Goal: Information Seeking & Learning: Learn about a topic

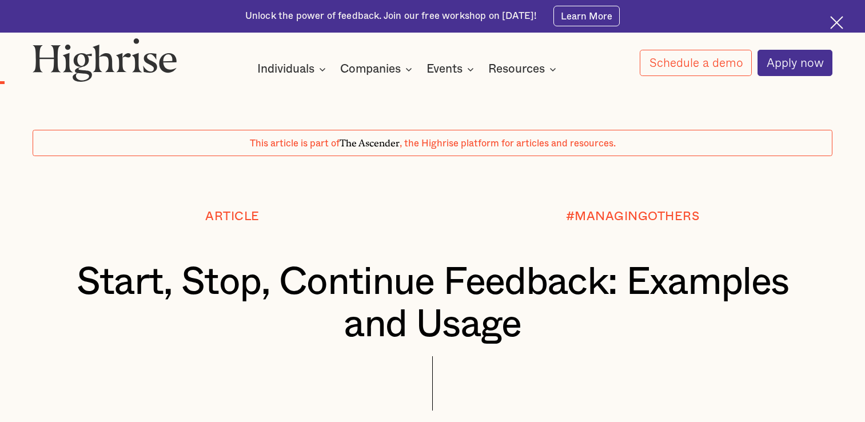
scroll to position [848, 0]
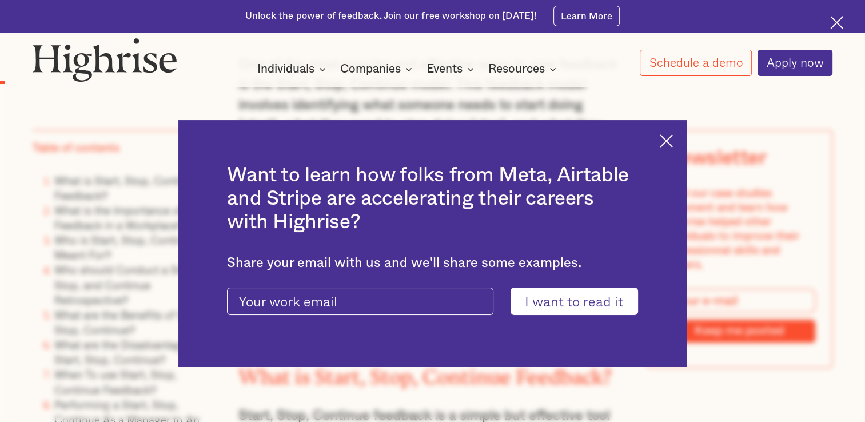
click at [668, 143] on img at bounding box center [666, 140] width 13 height 13
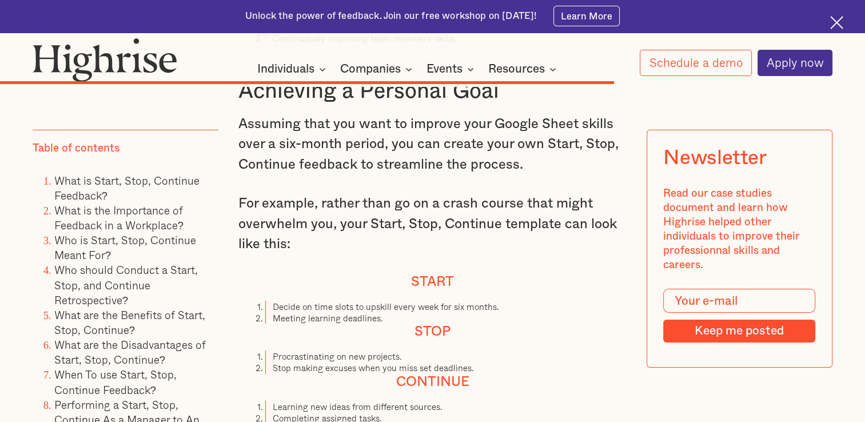
scroll to position [7936, 0]
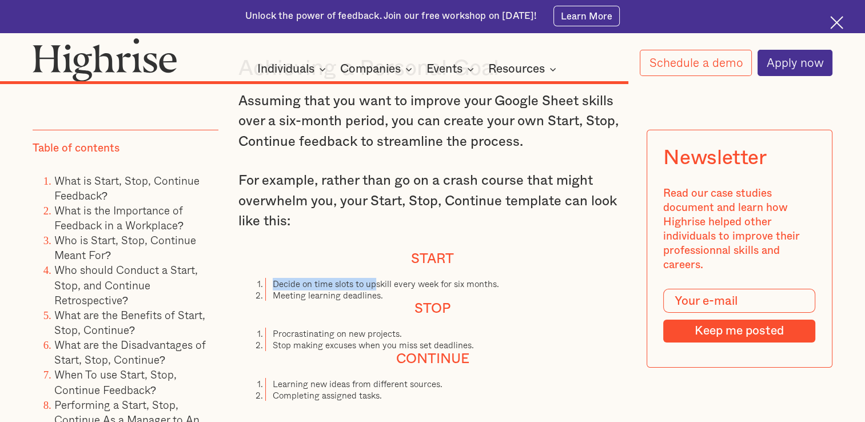
drag, startPoint x: 270, startPoint y: 303, endPoint x: 372, endPoint y: 311, distance: 102.1
click at [372, 289] on li "Decide on time slots to upskill every week for six months." at bounding box center [445, 283] width 361 height 11
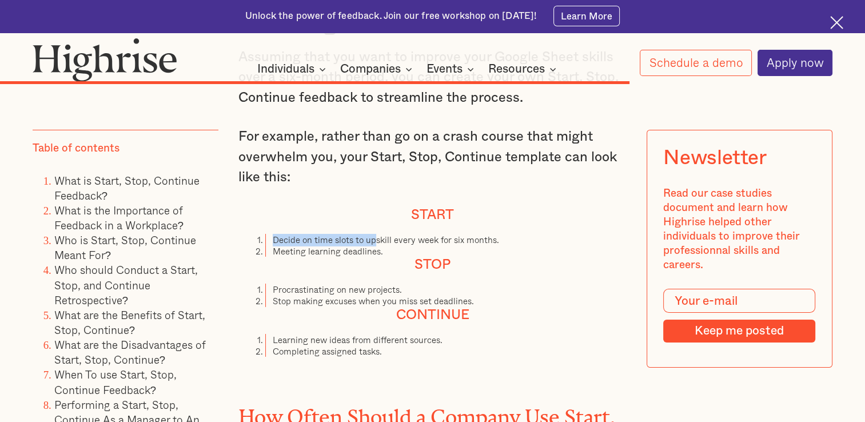
scroll to position [7993, 0]
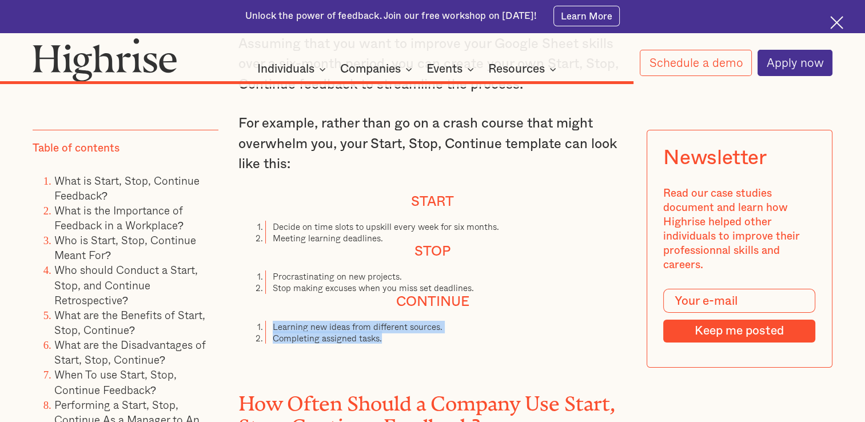
drag, startPoint x: 268, startPoint y: 349, endPoint x: 384, endPoint y: 366, distance: 117.3
click at [384, 344] on ol "Learning new ideas from different sources. Completing assigned tasks." at bounding box center [432, 332] width 389 height 23
drag, startPoint x: 384, startPoint y: 366, endPoint x: 360, endPoint y: 362, distance: 24.9
copy ol "Learning new ideas from different sources. Completing assigned tasks."
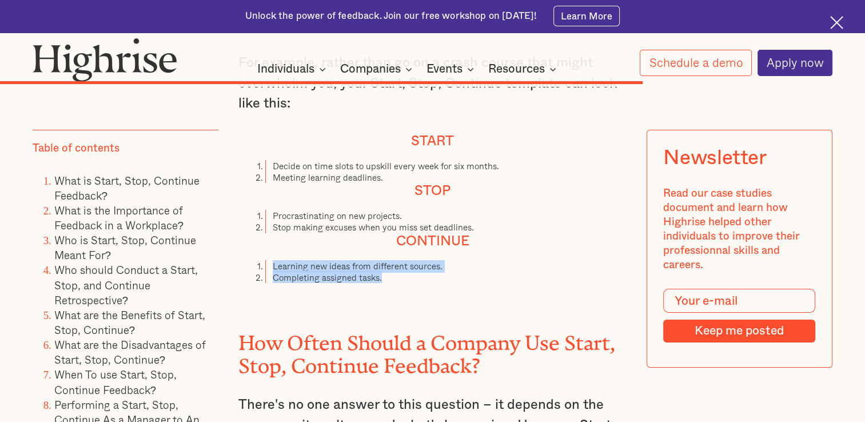
scroll to position [8050, 0]
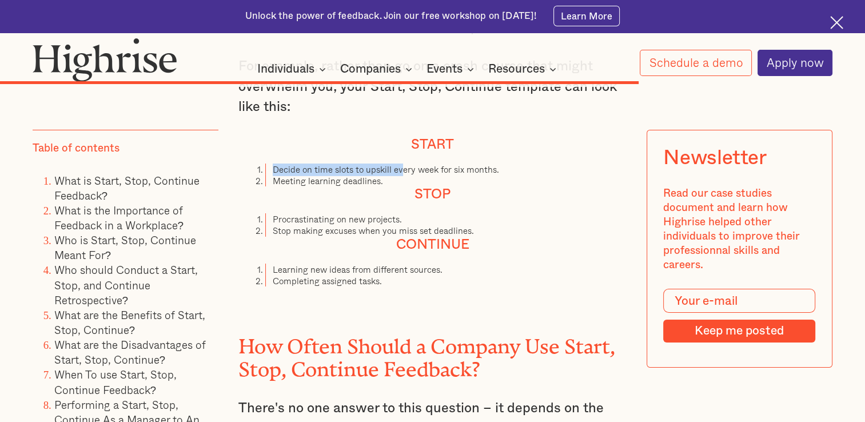
drag, startPoint x: 273, startPoint y: 191, endPoint x: 400, endPoint y: 185, distance: 127.1
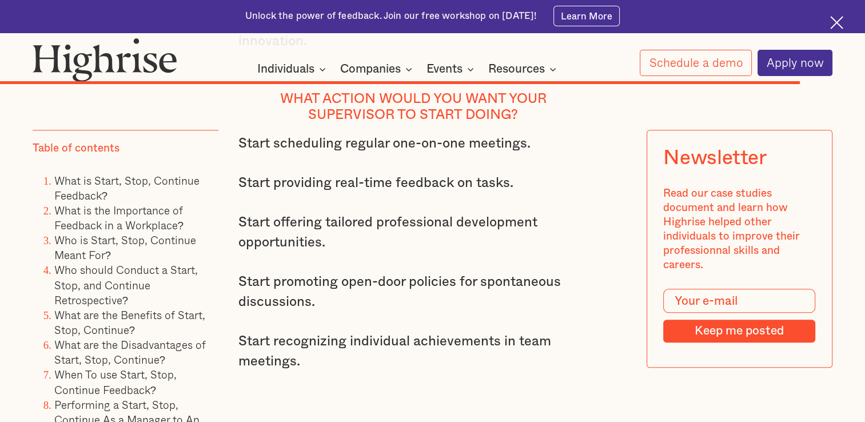
scroll to position [9880, 0]
click at [302, 272] on p "Start promoting open-door policies for spontaneous discussions." at bounding box center [413, 292] width 350 height 41
drag, startPoint x: 302, startPoint y: 266, endPoint x: 297, endPoint y: 316, distance: 49.9
click at [297, 331] on p "Start recognizing individual achievements in team meetings." at bounding box center [413, 351] width 350 height 41
drag, startPoint x: 295, startPoint y: 318, endPoint x: 317, endPoint y: 314, distance: 22.6
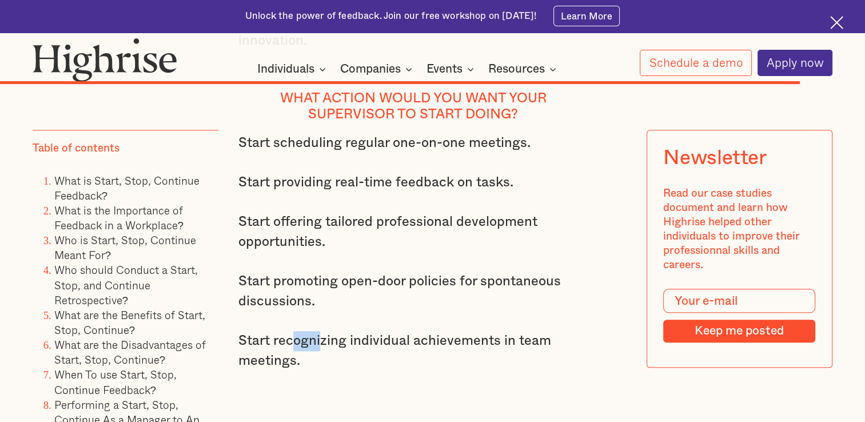
click at [317, 331] on p "Start recognizing individual achievements in team meetings." at bounding box center [413, 351] width 350 height 41
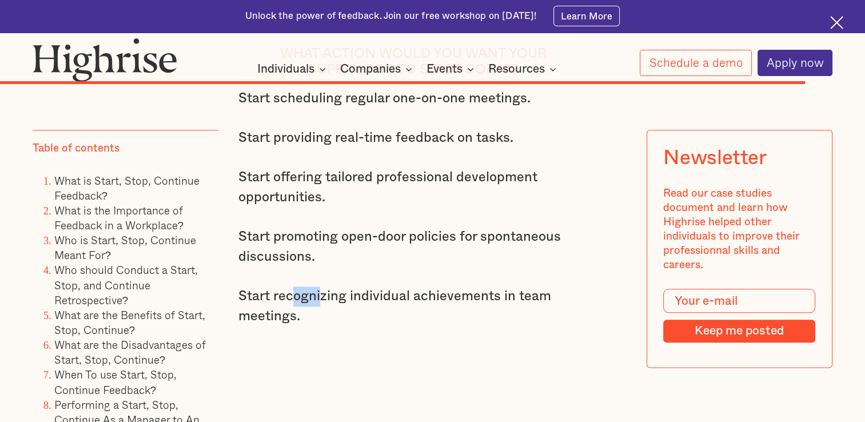
scroll to position [9937, 0]
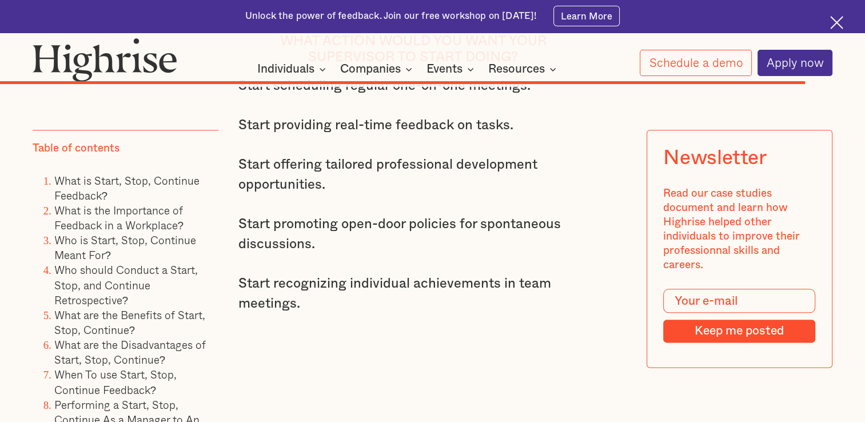
click at [316, 333] on p "‍" at bounding box center [413, 343] width 350 height 20
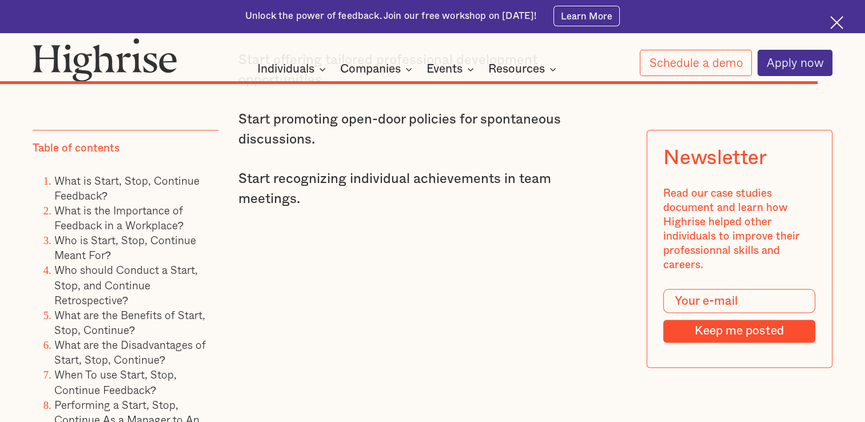
scroll to position [9994, 0]
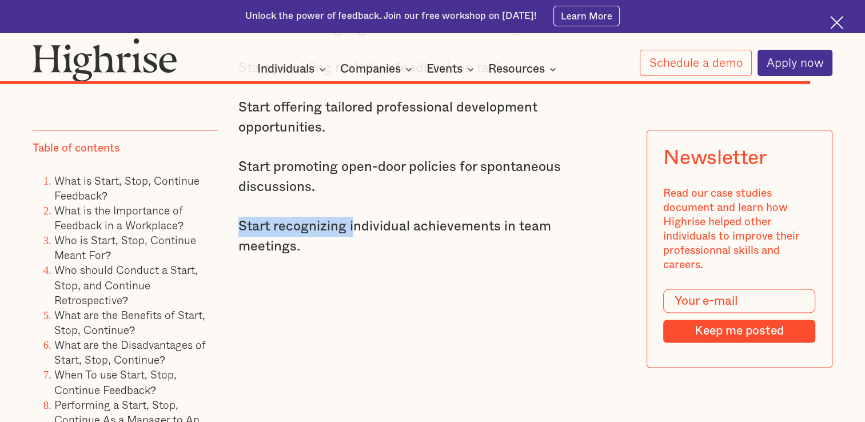
drag, startPoint x: 238, startPoint y: 205, endPoint x: 356, endPoint y: 209, distance: 118.4
click at [356, 217] on p "Start recognizing individual achievements in team meetings." at bounding box center [413, 237] width 350 height 41
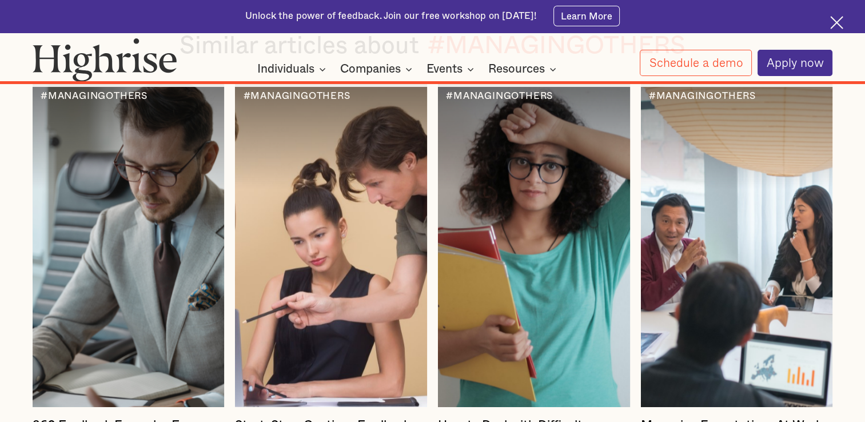
scroll to position [10908, 0]
